Goal: Transaction & Acquisition: Purchase product/service

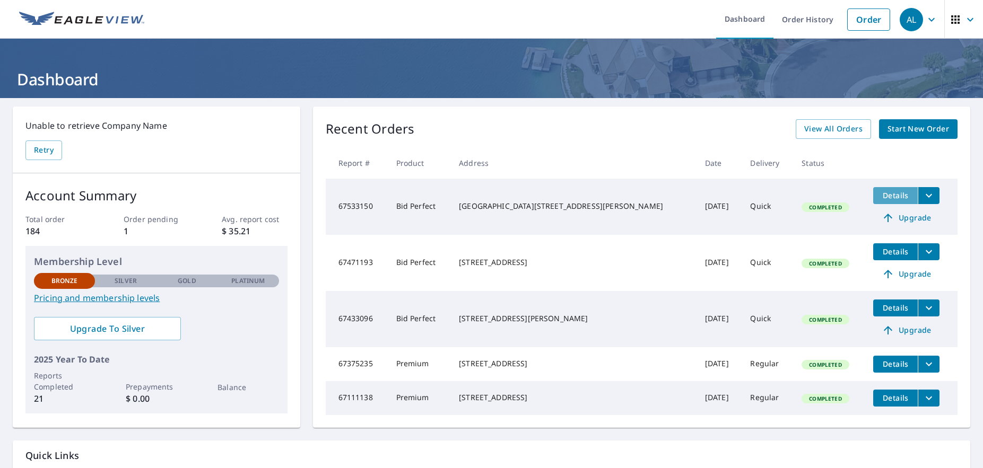
click at [882, 192] on span "Details" at bounding box center [896, 195] width 32 height 10
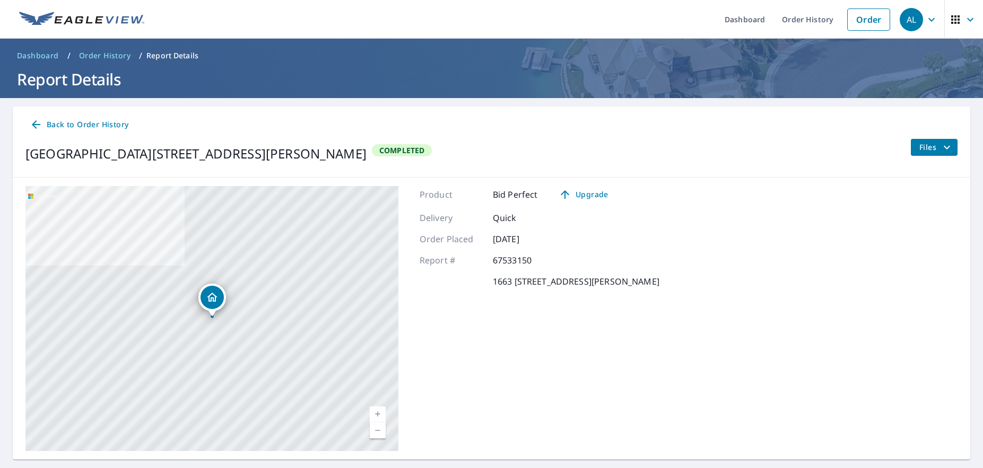
click at [948, 144] on icon "filesDropdownBtn-67533150" at bounding box center [947, 147] width 13 height 13
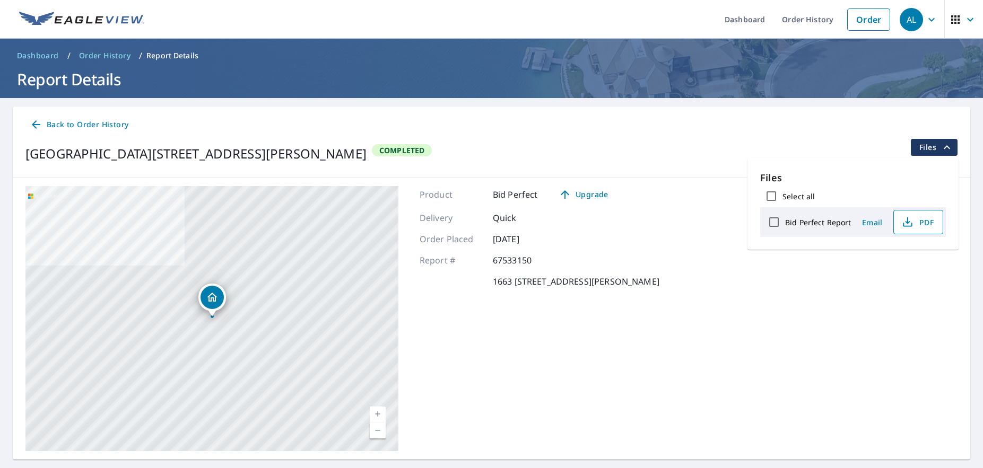
click at [925, 220] on span "PDF" at bounding box center [917, 222] width 34 height 13
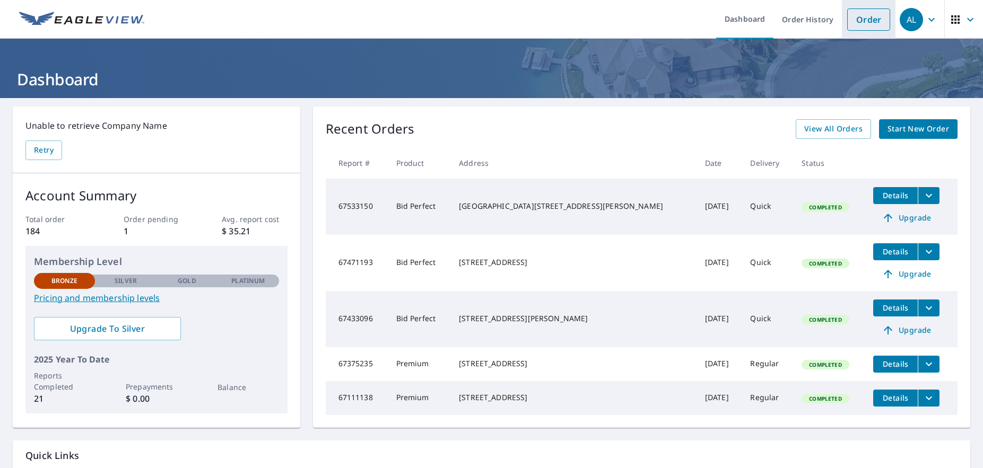
click at [873, 18] on link "Order" at bounding box center [868, 19] width 43 height 22
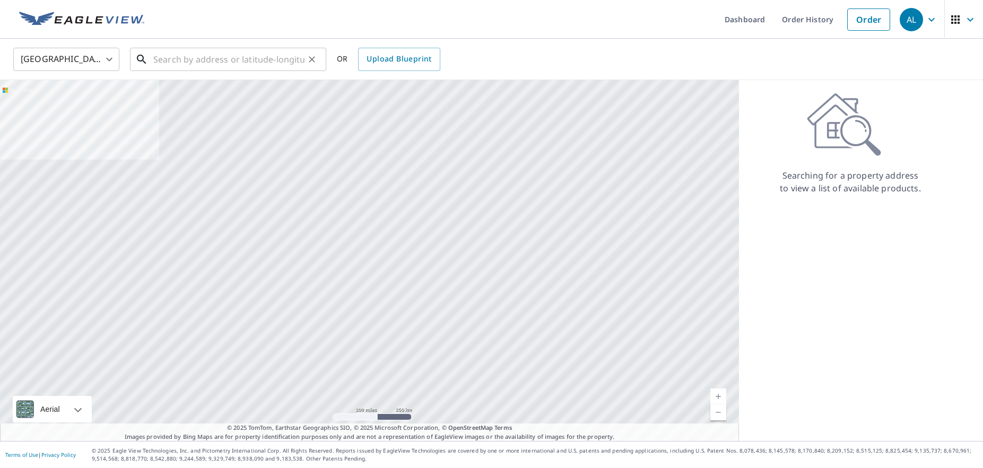
click at [270, 60] on input "text" at bounding box center [228, 60] width 151 height 30
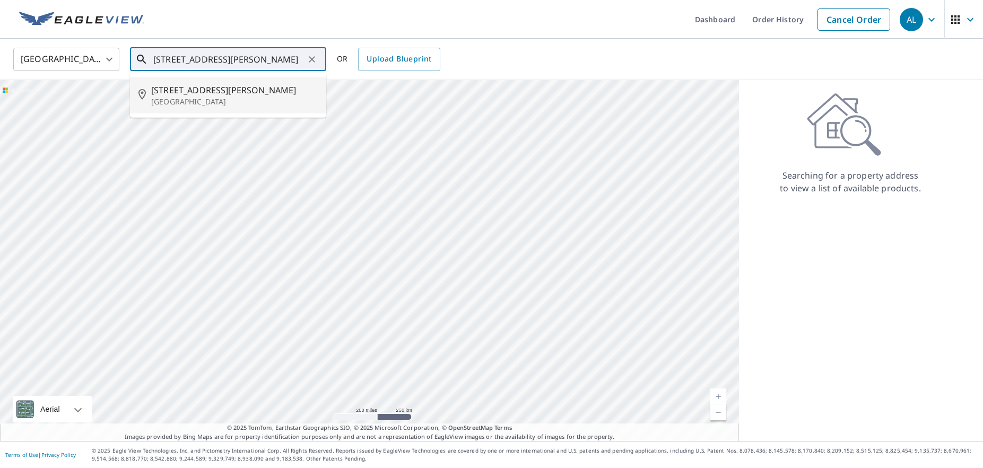
click at [192, 99] on p "[GEOGRAPHIC_DATA]" at bounding box center [234, 102] width 167 height 11
type input "[STREET_ADDRESS][PERSON_NAME]"
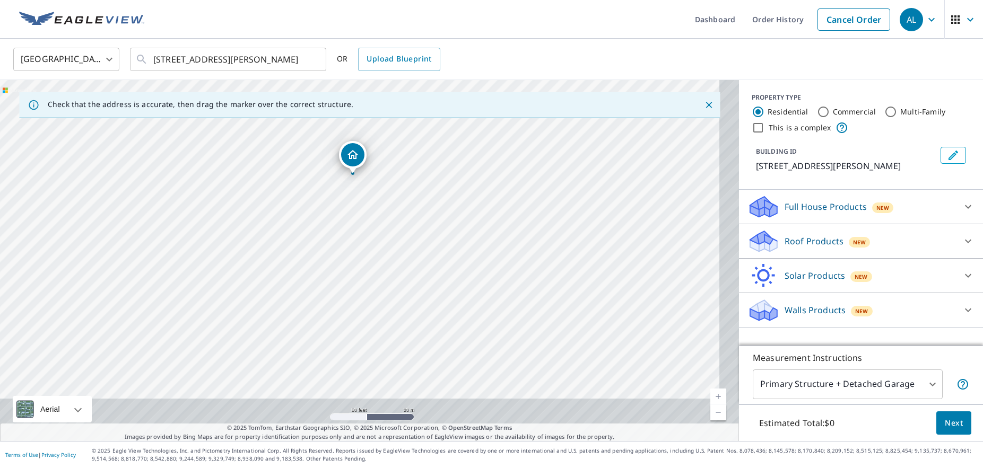
drag, startPoint x: 314, startPoint y: 250, endPoint x: 256, endPoint y: 135, distance: 128.6
click at [256, 135] on div "[STREET_ADDRESS][PERSON_NAME]" at bounding box center [369, 260] width 739 height 361
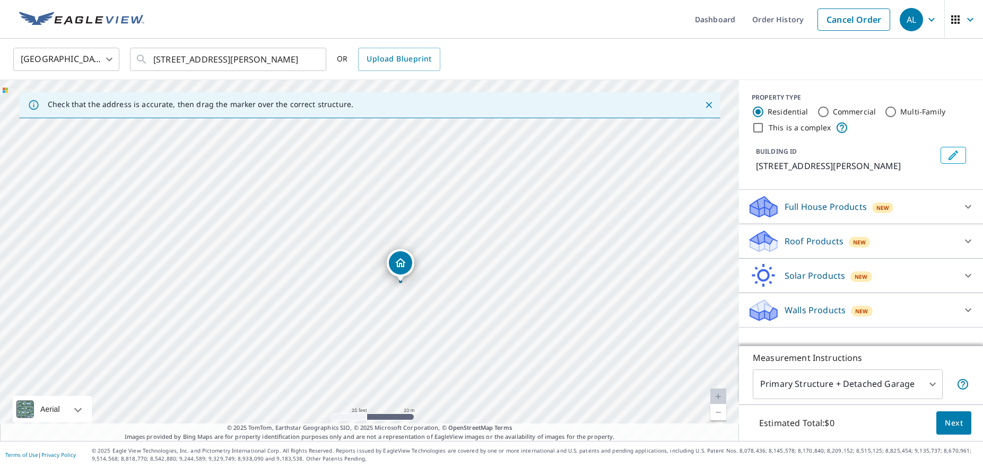
drag, startPoint x: 308, startPoint y: 132, endPoint x: 283, endPoint y: 256, distance: 126.0
click at [283, 256] on div "[STREET_ADDRESS][PERSON_NAME]" at bounding box center [369, 260] width 739 height 361
click at [970, 244] on icon at bounding box center [968, 242] width 6 height 4
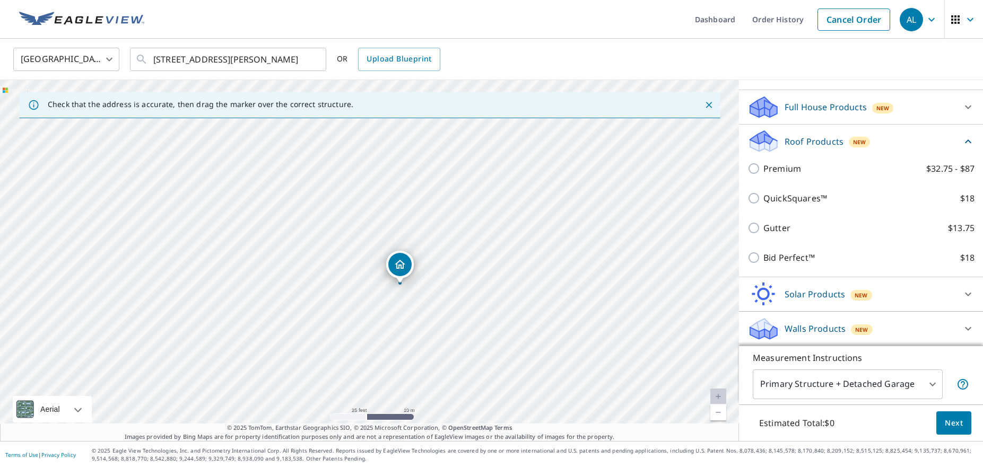
scroll to position [100, 0]
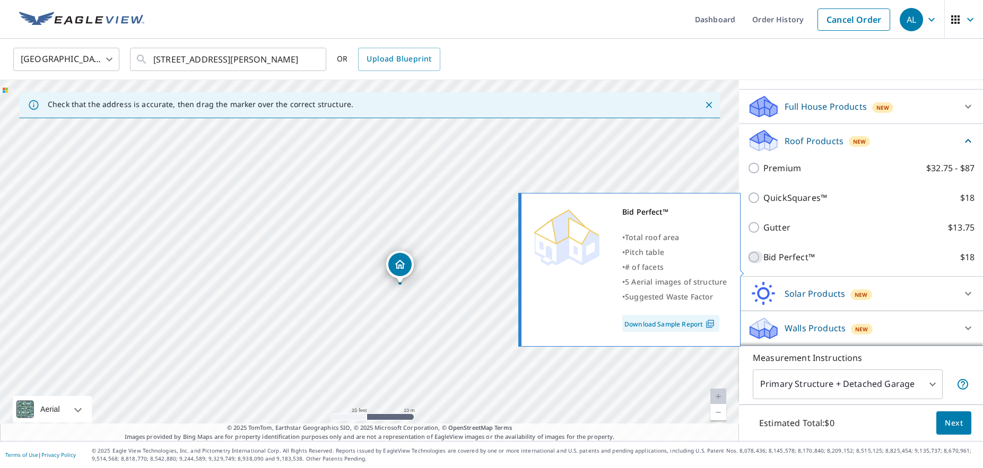
click at [754, 264] on input "Bid Perfect™ $18" at bounding box center [756, 257] width 16 height 13
checkbox input "true"
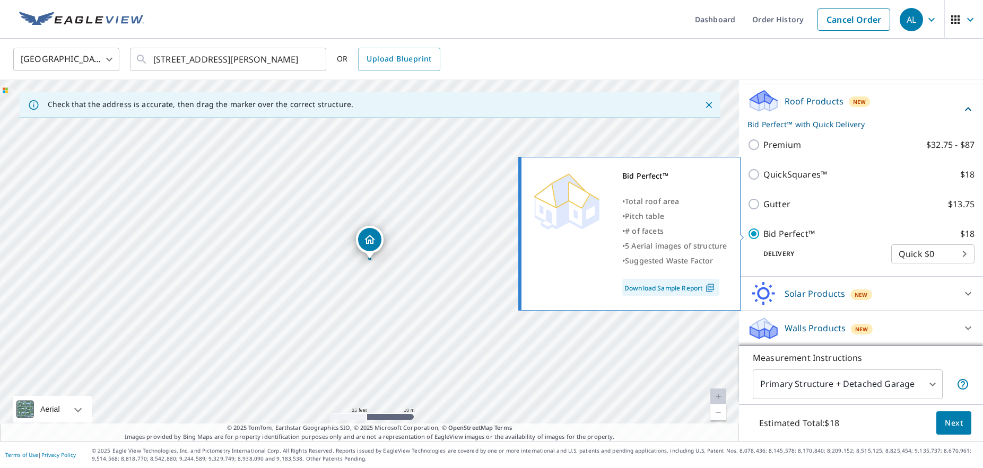
scroll to position [153, 0]
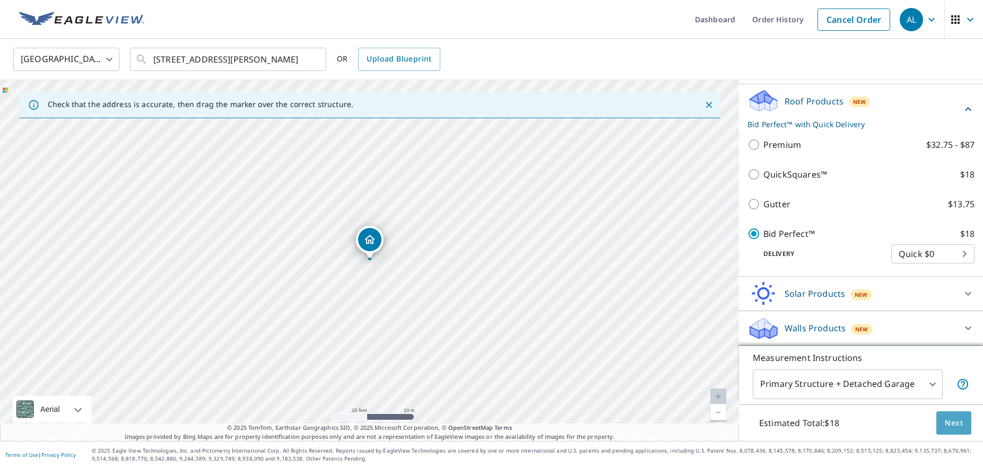
click at [958, 421] on span "Next" at bounding box center [954, 423] width 18 height 13
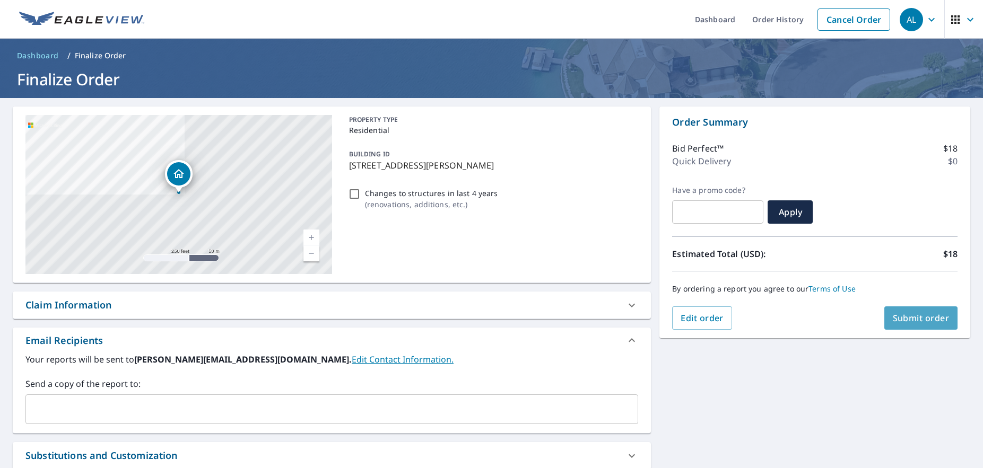
click at [917, 317] on span "Submit order" at bounding box center [921, 318] width 57 height 12
